Goal: Find specific page/section: Find specific page/section

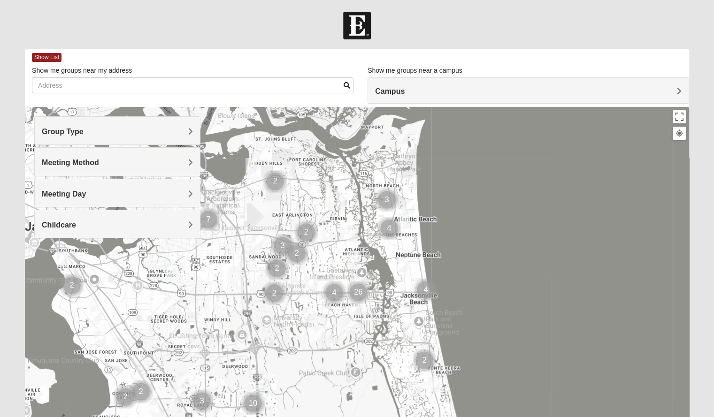
click at [115, 134] on h4 "Group Type" at bounding box center [117, 131] width 151 height 9
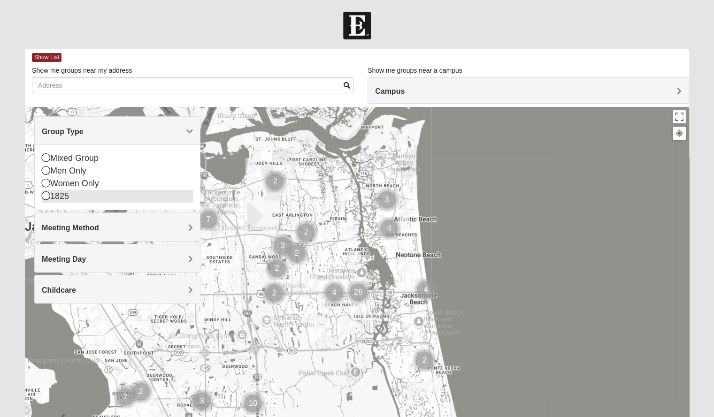
click at [45, 196] on icon at bounding box center [46, 196] width 8 height 8
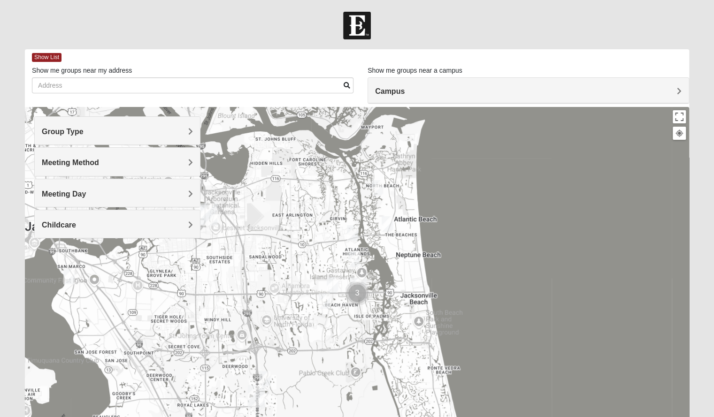
click at [72, 161] on span "Meeting Method" at bounding box center [70, 163] width 57 height 8
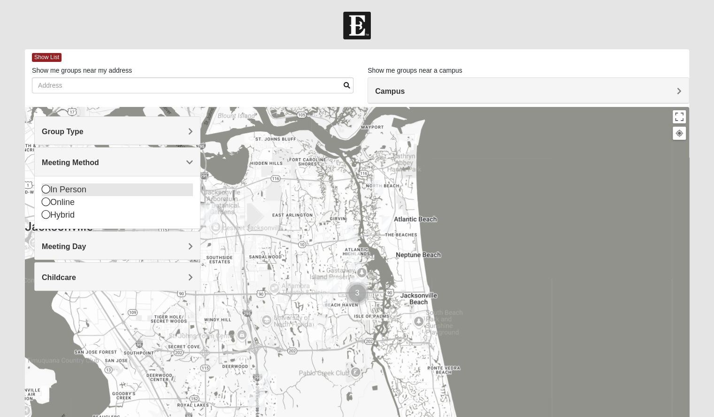
click at [44, 185] on icon at bounding box center [46, 189] width 8 height 8
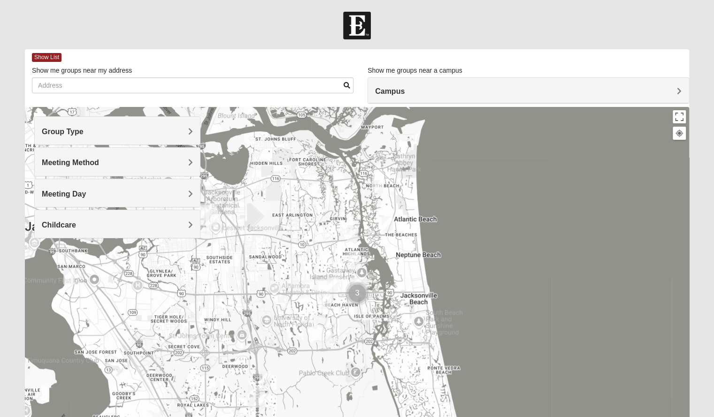
click at [56, 191] on span "Meeting Day" at bounding box center [64, 194] width 44 height 8
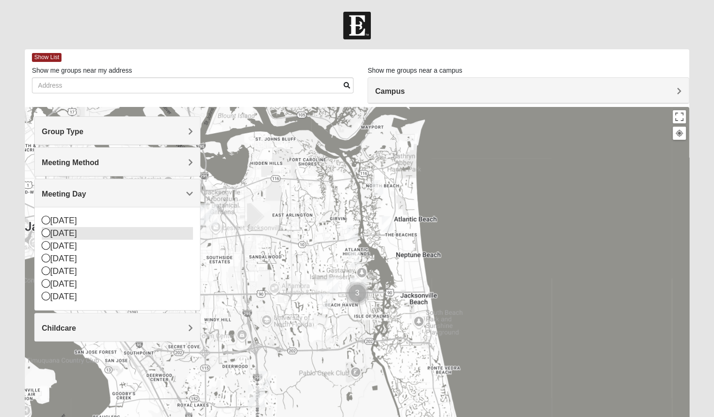
click at [47, 232] on icon at bounding box center [46, 233] width 8 height 8
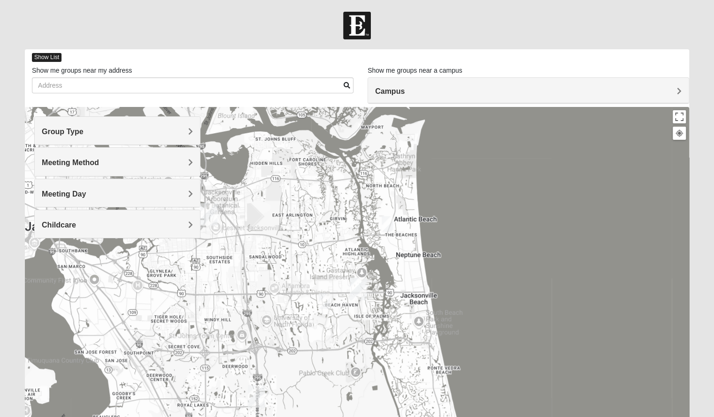
click at [49, 57] on span "Show List" at bounding box center [47, 57] width 30 height 9
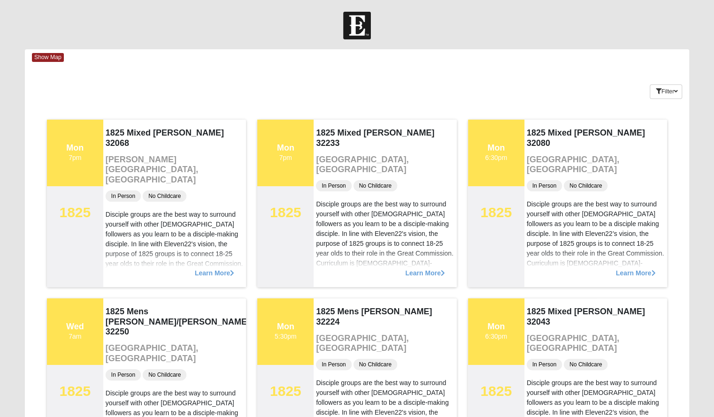
click at [419, 41] on form "Log In Find A Group Error Show Map Loading Groups 7" at bounding box center [357, 348] width 714 height 673
click at [438, 61] on div "Show Map" at bounding box center [360, 57] width 657 height 16
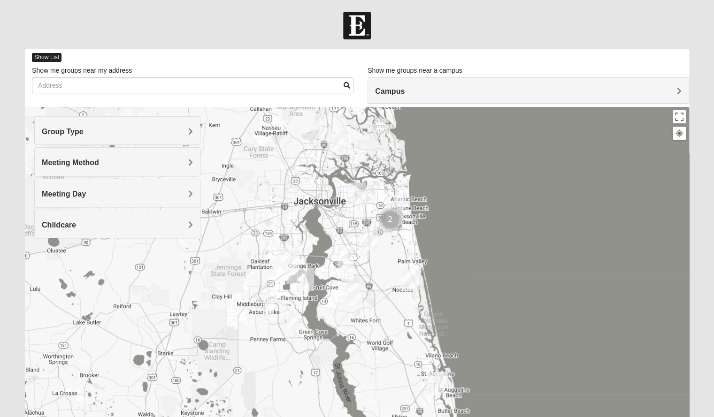
click at [39, 57] on span "Show List" at bounding box center [47, 57] width 30 height 9
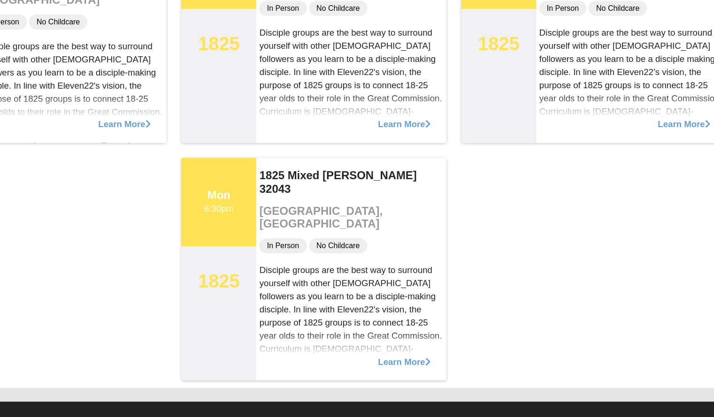
scroll to position [259, 0]
